Goal: Task Accomplishment & Management: Manage account settings

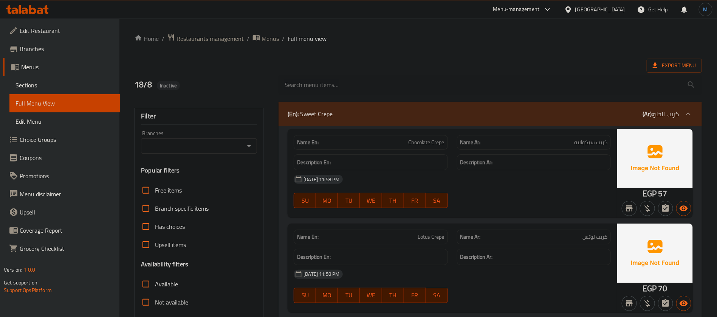
click at [621, 9] on div "Egypt" at bounding box center [600, 9] width 50 height 8
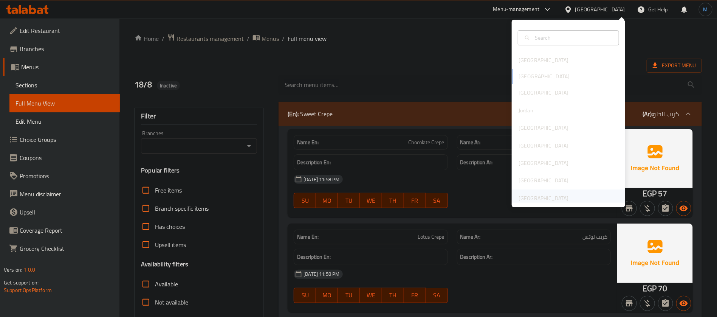
click at [578, 198] on div "[GEOGRAPHIC_DATA]" at bounding box center [568, 197] width 113 height 17
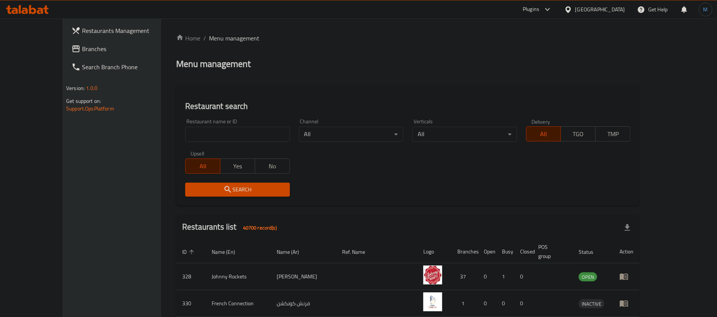
click at [82, 51] on span "Branches" at bounding box center [129, 48] width 94 height 9
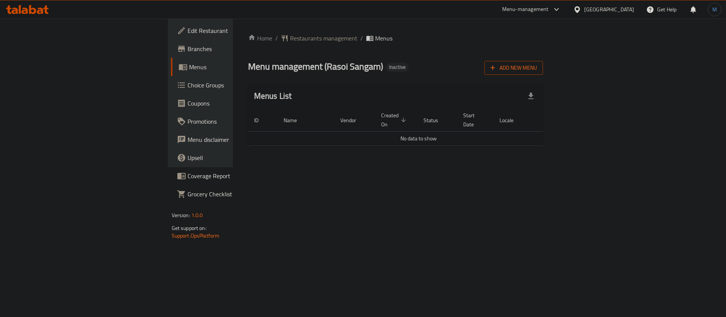
click at [543, 73] on button "Add New Menu" at bounding box center [513, 68] width 59 height 14
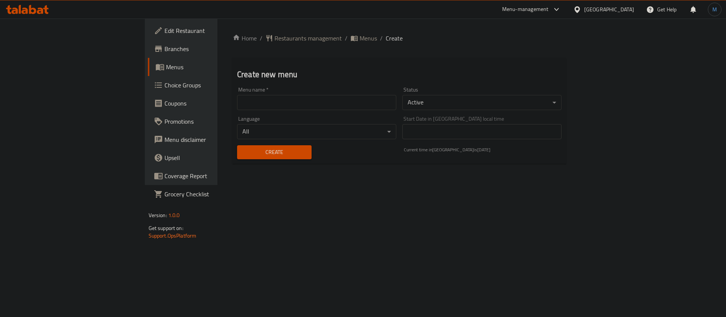
click at [237, 107] on input "text" at bounding box center [316, 102] width 159 height 15
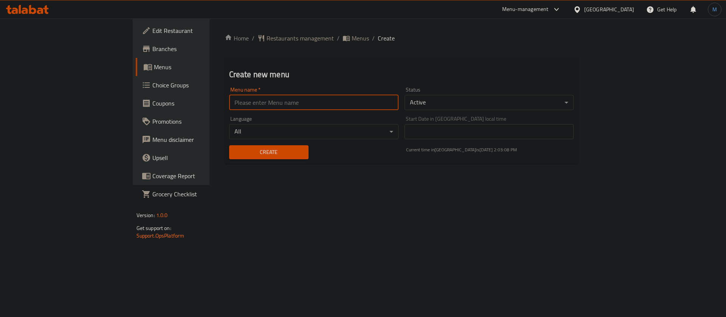
type input "1"
click at [234, 160] on div "Create" at bounding box center [269, 152] width 88 height 23
click at [235, 154] on span "Create" at bounding box center [268, 151] width 67 height 9
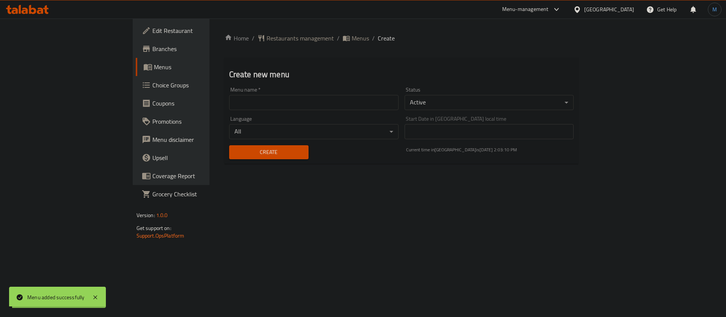
click at [343, 39] on icon "breadcrumb" at bounding box center [346, 38] width 7 height 5
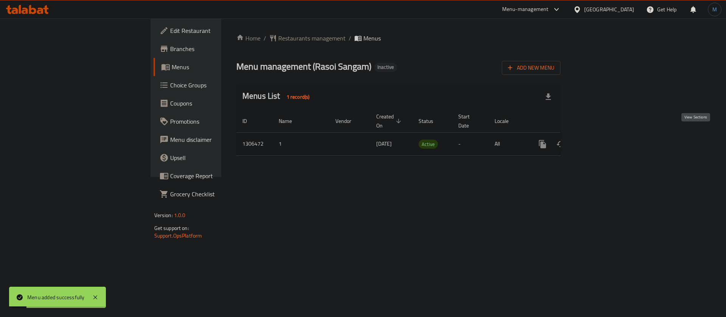
click at [606, 135] on link "enhanced table" at bounding box center [597, 144] width 18 height 18
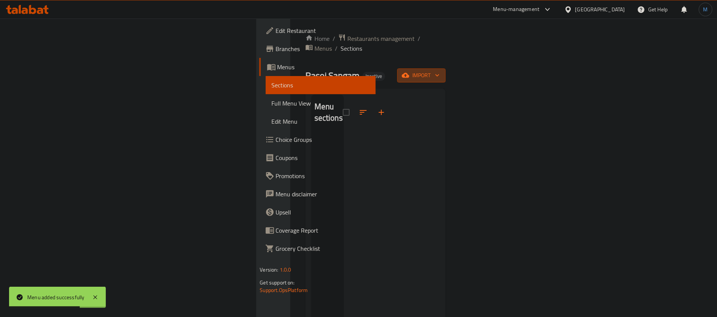
click at [440, 71] on span "import" at bounding box center [421, 75] width 36 height 9
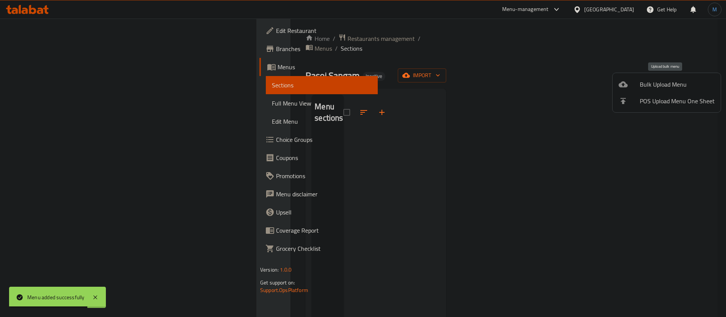
click at [628, 85] on div at bounding box center [629, 84] width 21 height 9
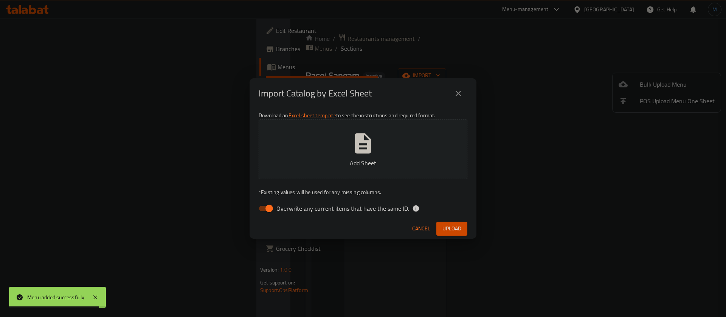
click at [346, 207] on span "Overwrite any current items that have the same ID." at bounding box center [342, 208] width 133 height 9
click at [291, 207] on input "Overwrite any current items that have the same ID." at bounding box center [269, 208] width 43 height 14
checkbox input "false"
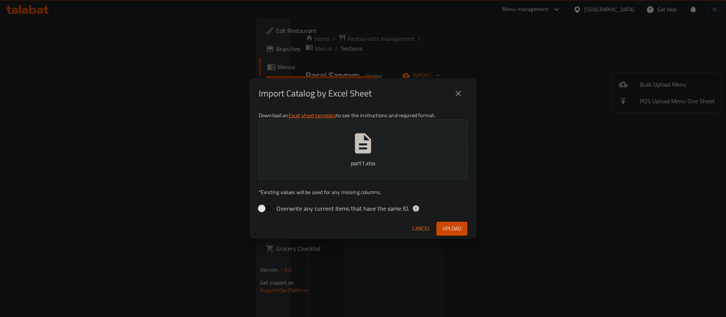
click at [453, 233] on span "Upload" at bounding box center [451, 228] width 19 height 9
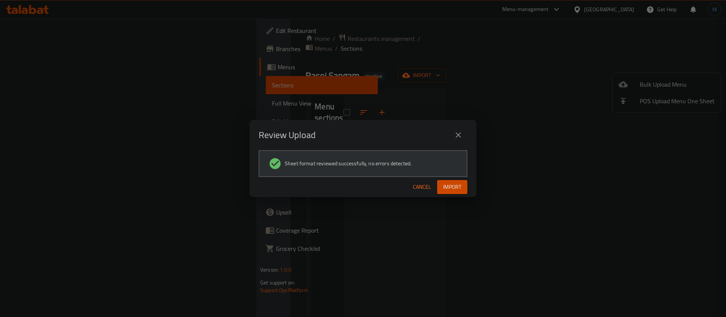
click at [460, 191] on span "Import" at bounding box center [452, 186] width 18 height 9
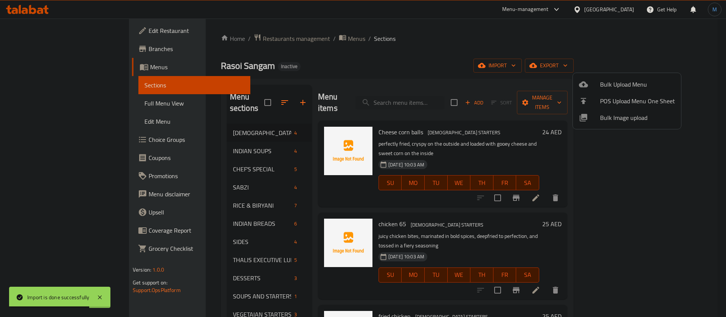
click at [386, 79] on div at bounding box center [363, 158] width 726 height 317
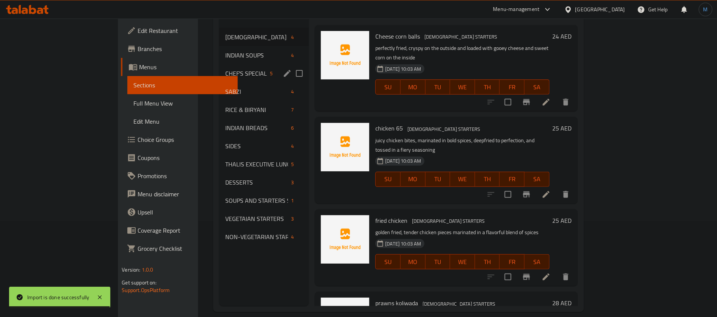
scroll to position [106, 0]
